Goal: Information Seeking & Learning: Find specific fact

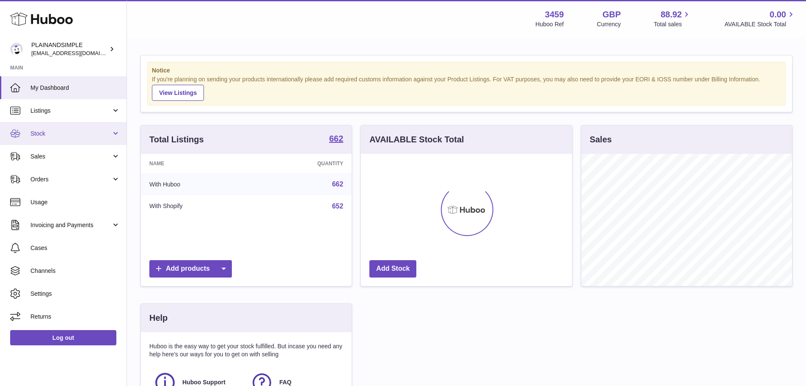
scroll to position [132, 211]
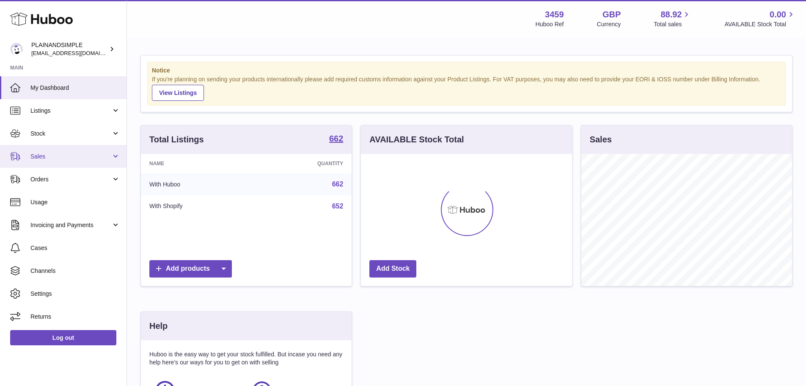
click at [66, 162] on link "Sales" at bounding box center [63, 156] width 127 height 23
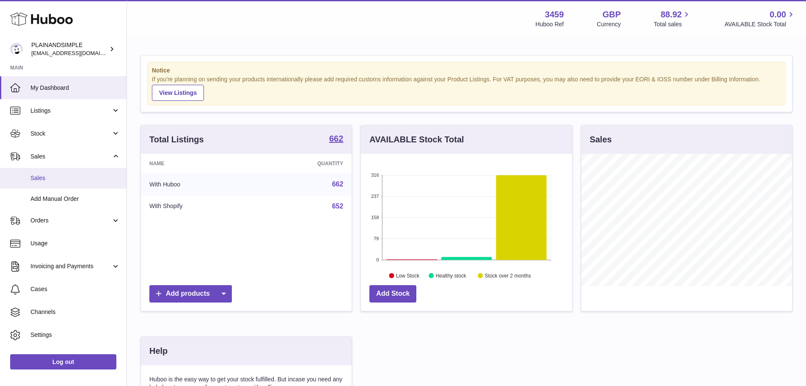
click at [87, 172] on link "Sales" at bounding box center [63, 178] width 127 height 21
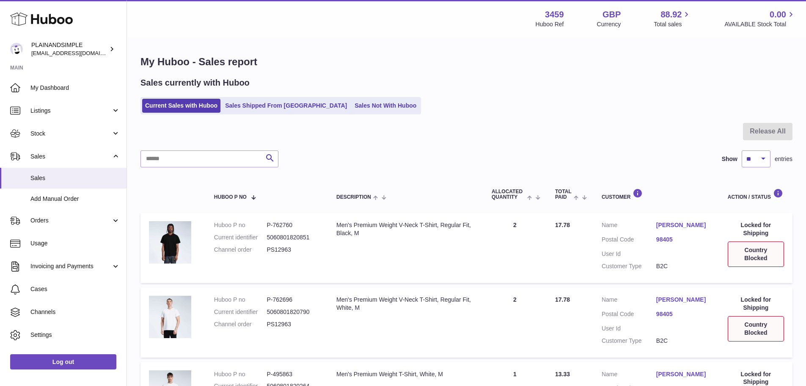
click at [253, 98] on ul "Current Sales with Huboo Sales Shipped From Huboo Sales Not With Huboo" at bounding box center [281, 105] width 281 height 17
click at [254, 102] on link "Sales Shipped From Huboo" at bounding box center [286, 106] width 128 height 14
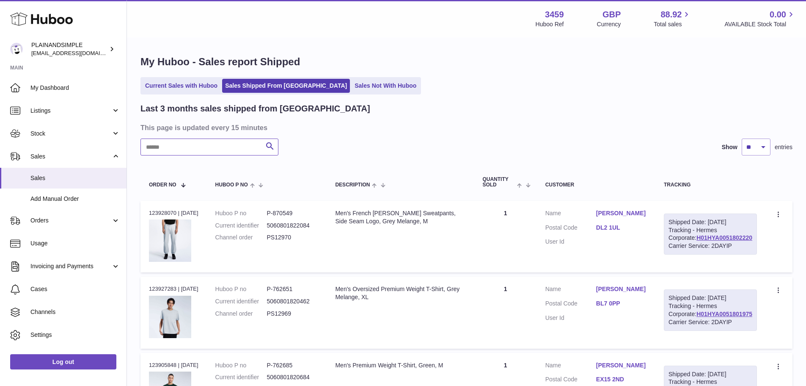
click at [235, 152] on input "text" at bounding box center [210, 146] width 138 height 17
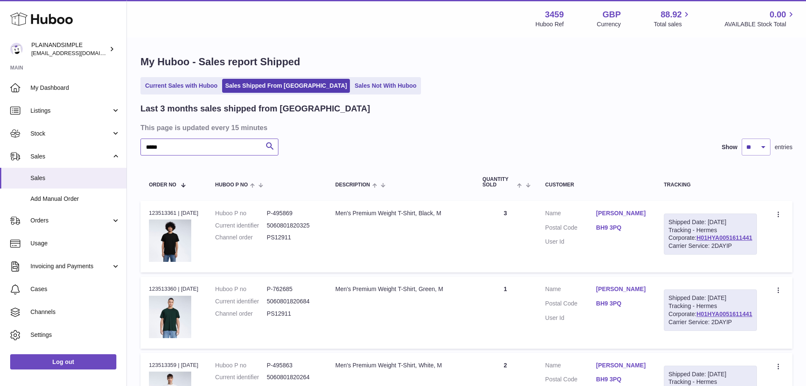
type input "*****"
click at [160, 210] on div "Order no 123513361 | 26th Aug" at bounding box center [174, 213] width 50 height 8
copy div "123513361"
